Goal: Communication & Community: Answer question/provide support

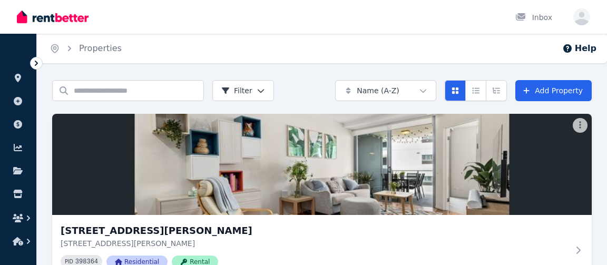
scroll to position [100, 0]
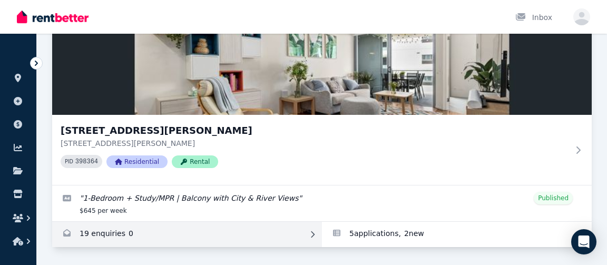
click at [109, 234] on link "Enquiries for 40904/50 Duncan St, West End" at bounding box center [187, 234] width 270 height 25
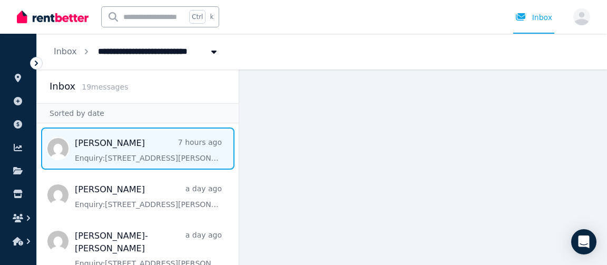
click at [166, 158] on span "Message list" at bounding box center [138, 148] width 202 height 42
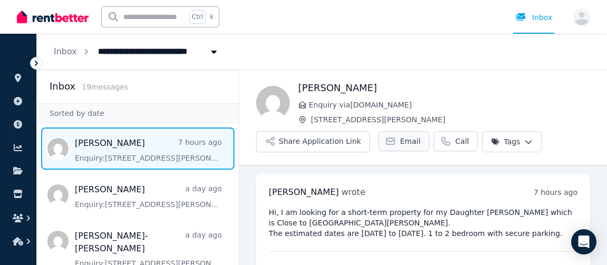
click at [407, 141] on link "Email" at bounding box center [403, 141] width 51 height 20
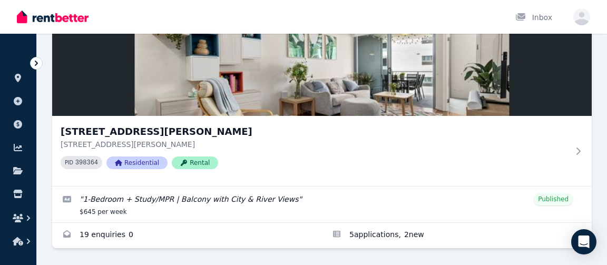
scroll to position [100, 0]
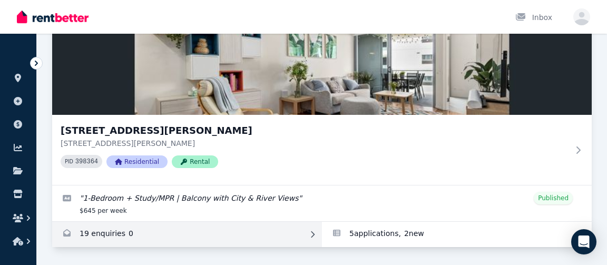
click at [102, 231] on link "Enquiries for 40904/50 Duncan St, West End" at bounding box center [187, 234] width 270 height 25
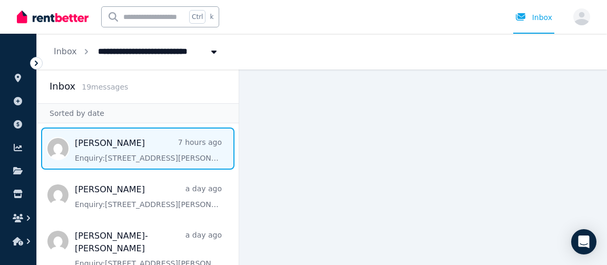
click at [141, 144] on span "Message list" at bounding box center [138, 148] width 202 height 42
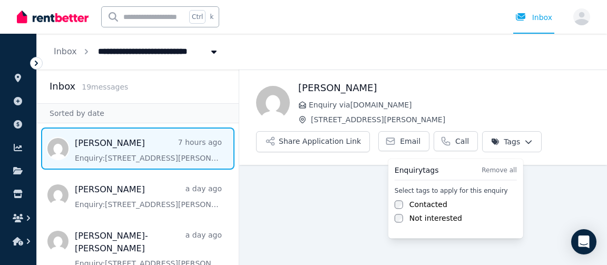
click at [512, 144] on html "**********" at bounding box center [303, 132] width 607 height 265
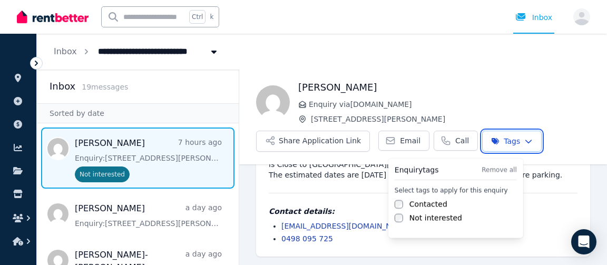
scroll to position [68, 0]
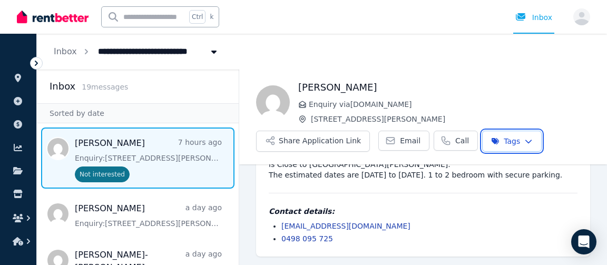
click at [412, 63] on html "**********" at bounding box center [303, 132] width 607 height 265
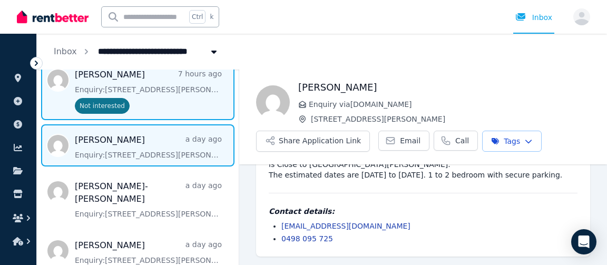
click at [158, 157] on span "Message list" at bounding box center [138, 145] width 202 height 42
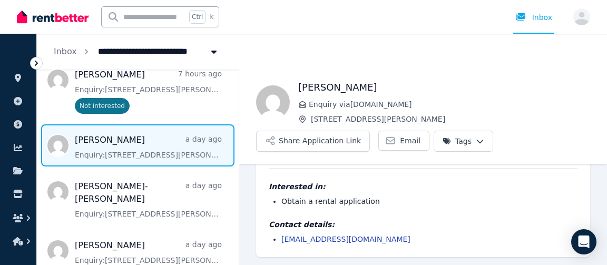
scroll to position [43, 0]
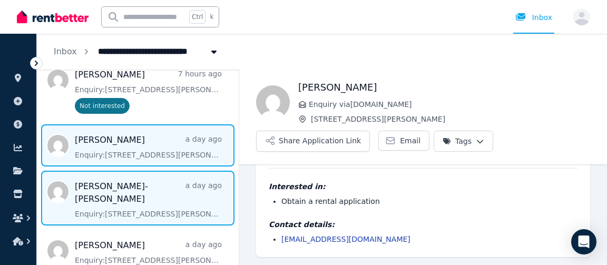
click at [134, 202] on span "Message list" at bounding box center [138, 198] width 202 height 55
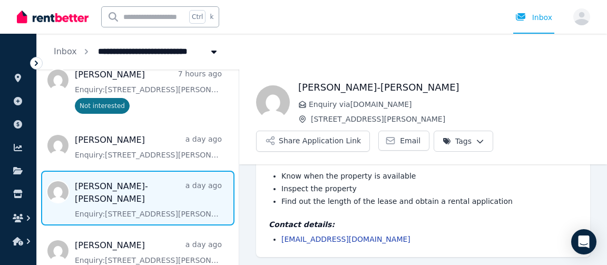
scroll to position [69, 0]
